Goal: Navigation & Orientation: Find specific page/section

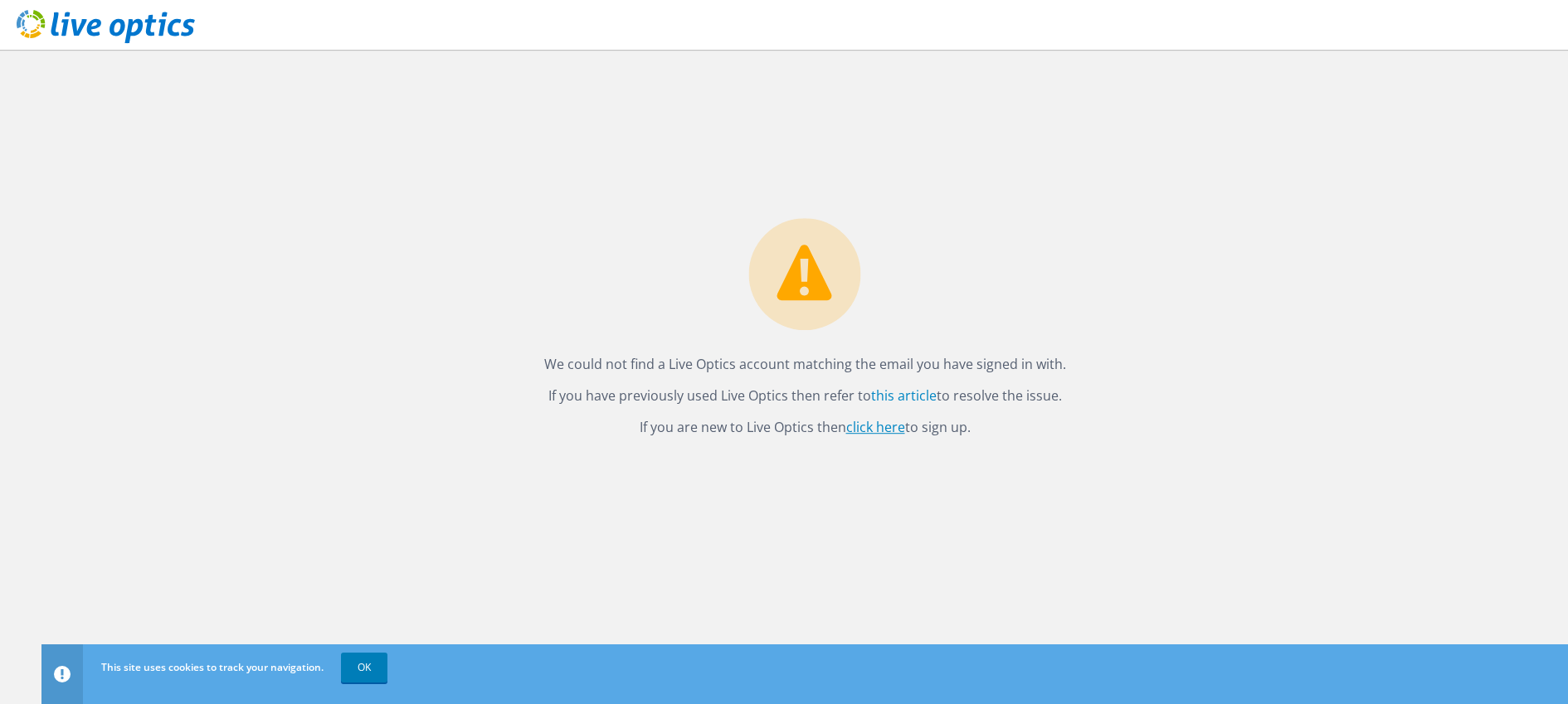
click at [877, 428] on link "click here" at bounding box center [876, 427] width 59 height 19
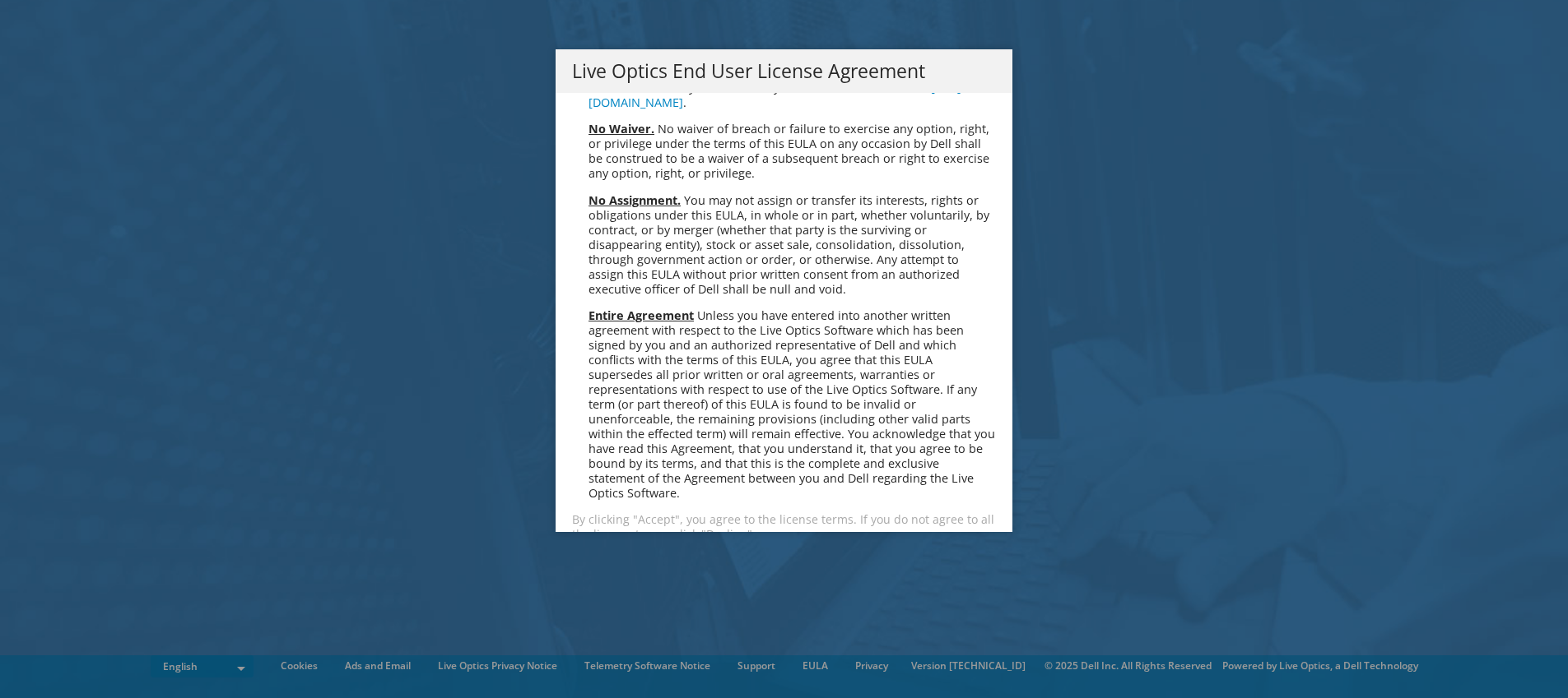
scroll to position [6219, 0]
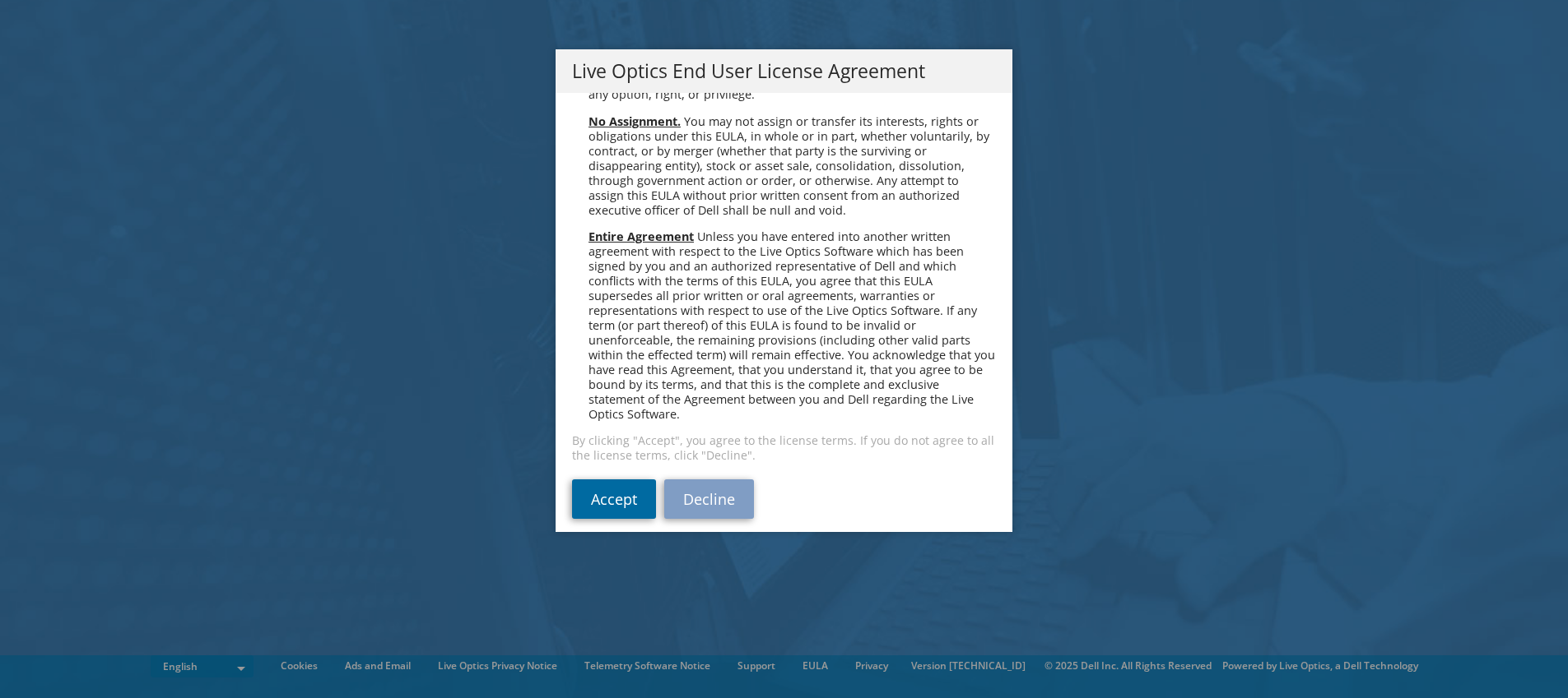
click at [630, 480] on link "Accept" at bounding box center [613, 499] width 84 height 39
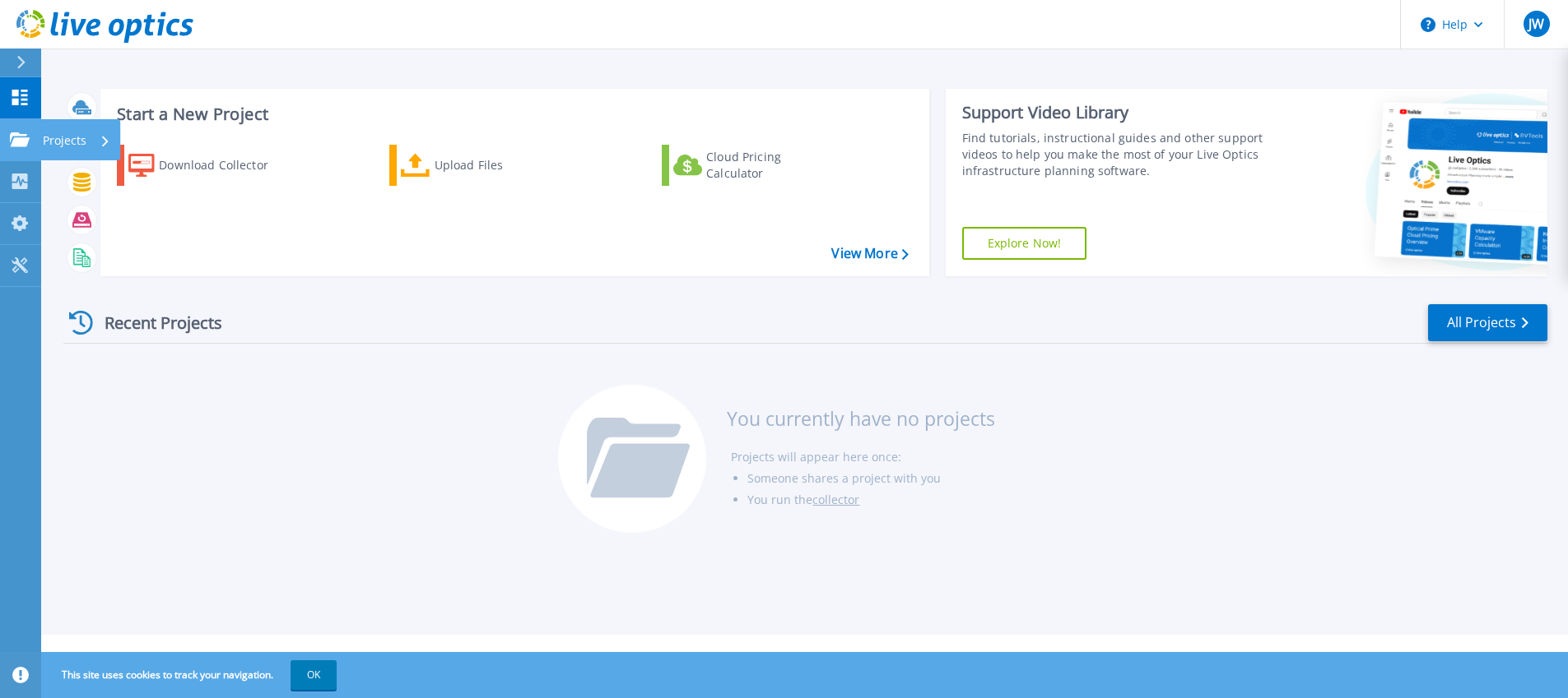
click at [28, 150] on link "Projects Projects" at bounding box center [20, 140] width 41 height 42
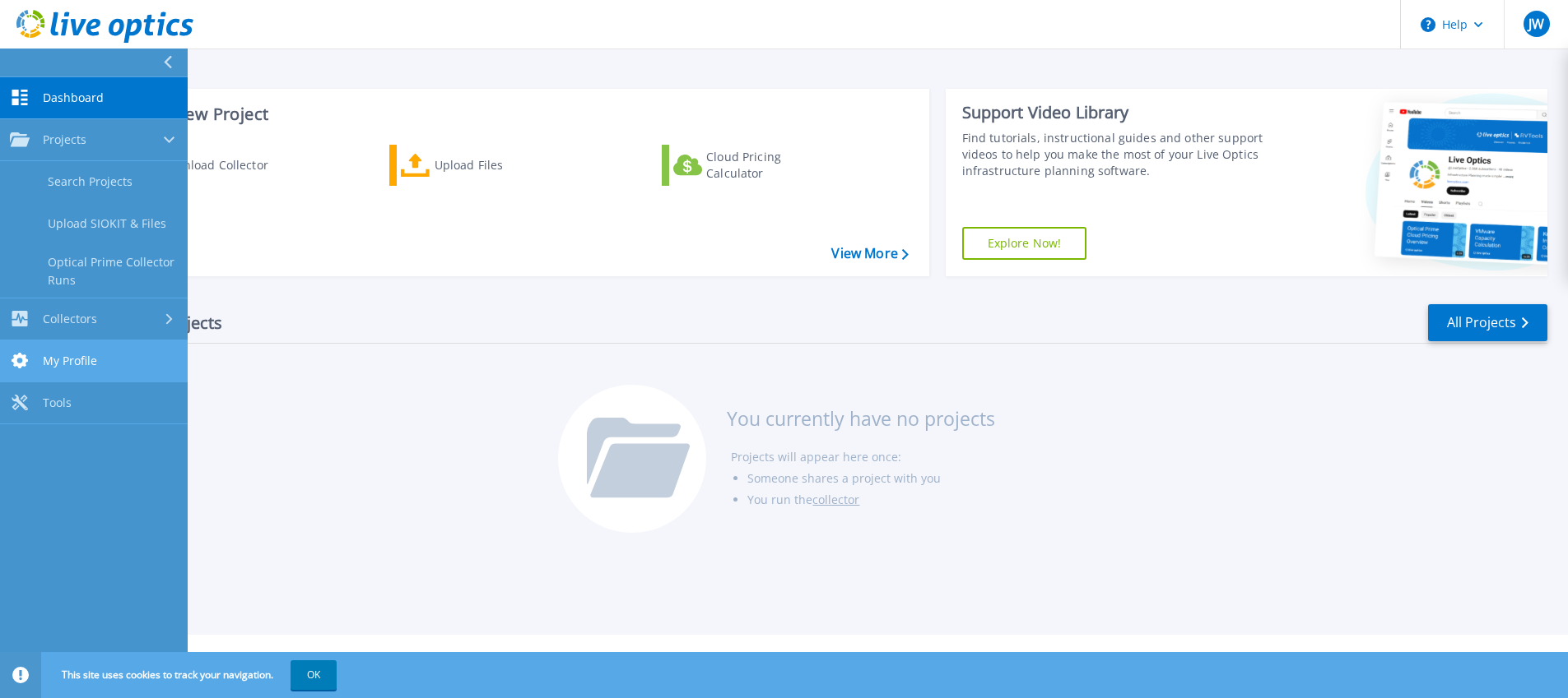
click at [140, 366] on link "My Profile My Profile" at bounding box center [93, 361] width 188 height 42
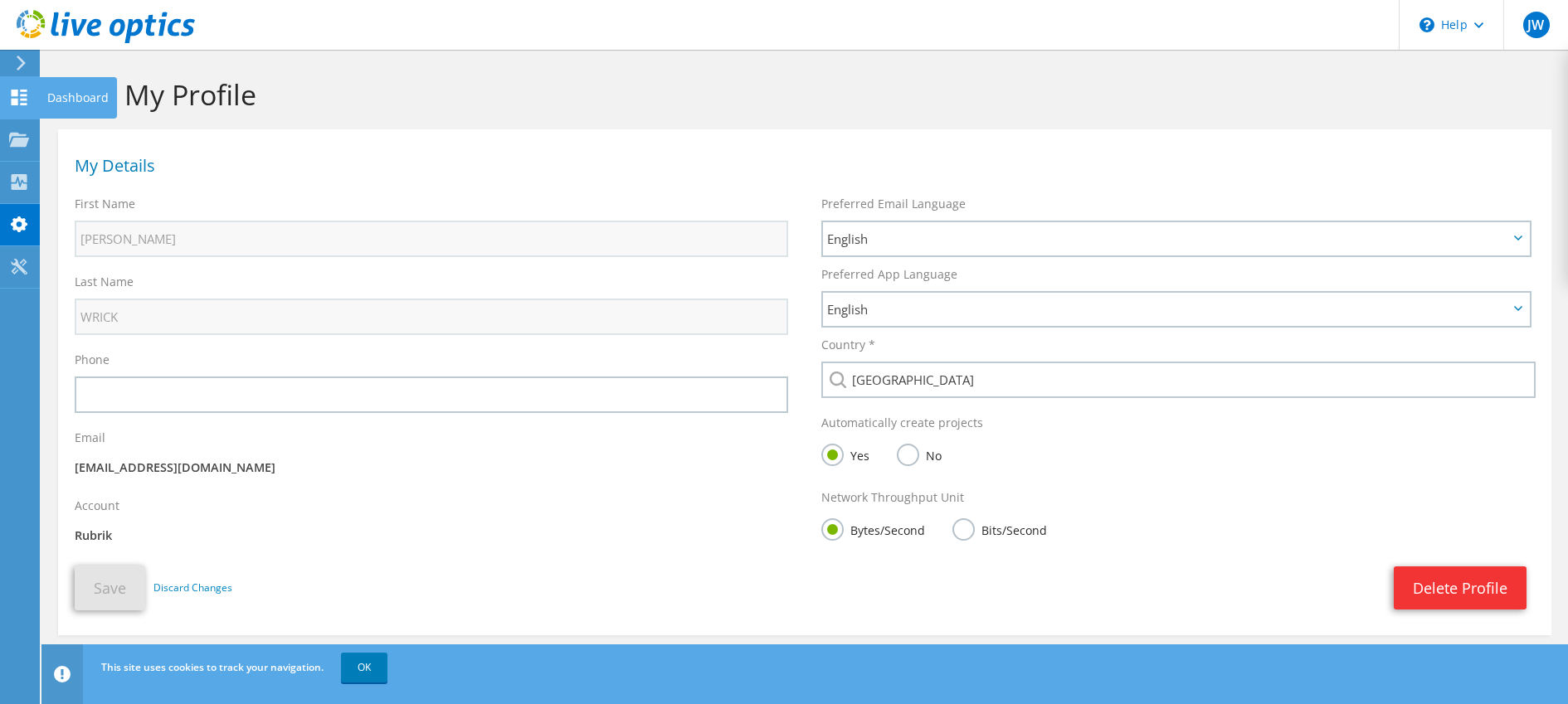
click at [77, 93] on div "Dashboard" at bounding box center [77, 98] width 78 height 41
